Goal: Transaction & Acquisition: Download file/media

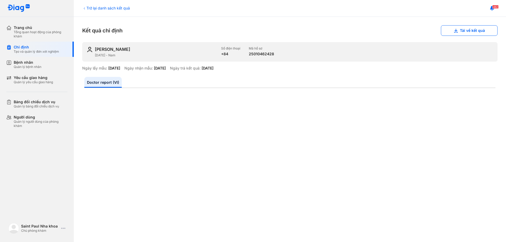
click at [493, 7] on span "482" at bounding box center [496, 7] width 6 height 4
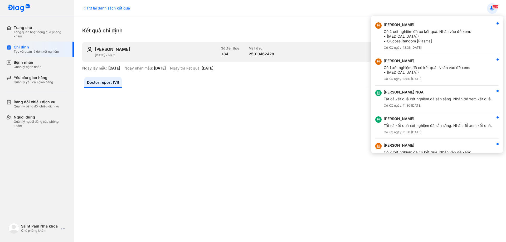
scroll to position [475, 0]
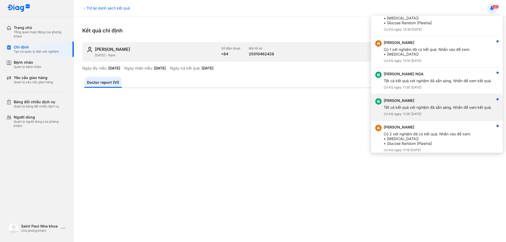
click at [436, 101] on div "[PERSON_NAME]" at bounding box center [438, 100] width 108 height 5
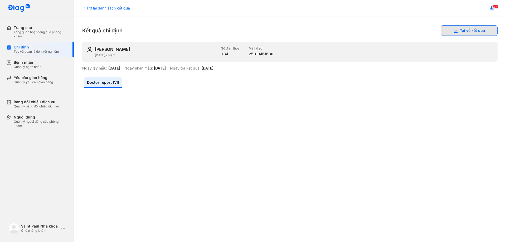
click at [458, 33] on button "Tải về kết quả" at bounding box center [469, 30] width 57 height 11
click at [493, 8] on span "481" at bounding box center [496, 7] width 6 height 4
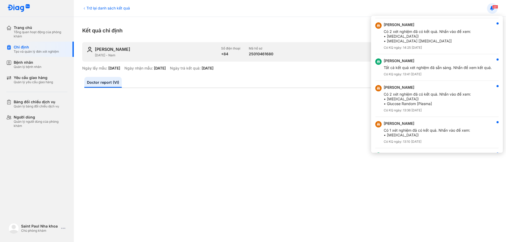
scroll to position [422, 0]
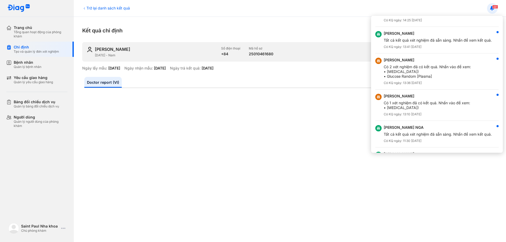
click at [461, 72] on div "Có 2 xét nghiệm đã có kết quả. Nhấn vào để xem: • [MEDICAL_DATA]) • Glucose Ran…" at bounding box center [427, 72] width 87 height 14
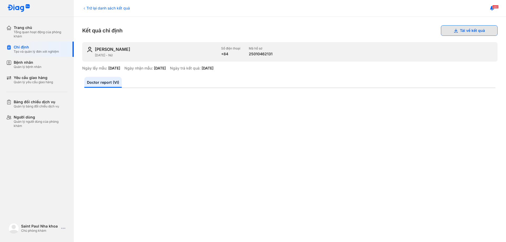
click at [484, 32] on button "Tải về kết quả" at bounding box center [469, 30] width 57 height 11
click at [488, 9] on button at bounding box center [492, 8] width 11 height 11
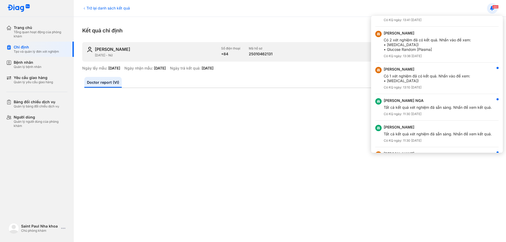
scroll to position [449, 0]
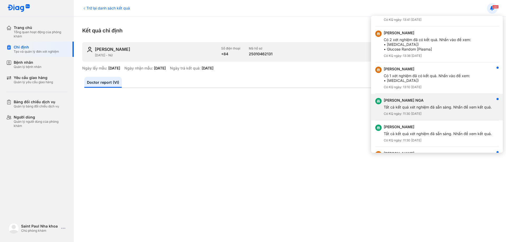
click at [447, 102] on div "[PERSON_NAME] NGA" at bounding box center [438, 100] width 108 height 5
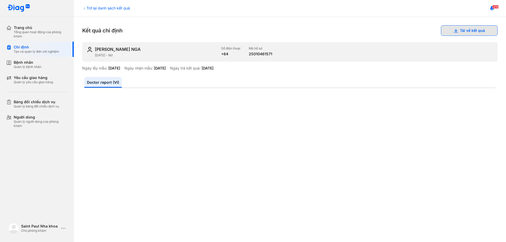
click at [485, 34] on button "Tải về kết quả" at bounding box center [469, 30] width 57 height 11
